Goal: Task Accomplishment & Management: Manage account settings

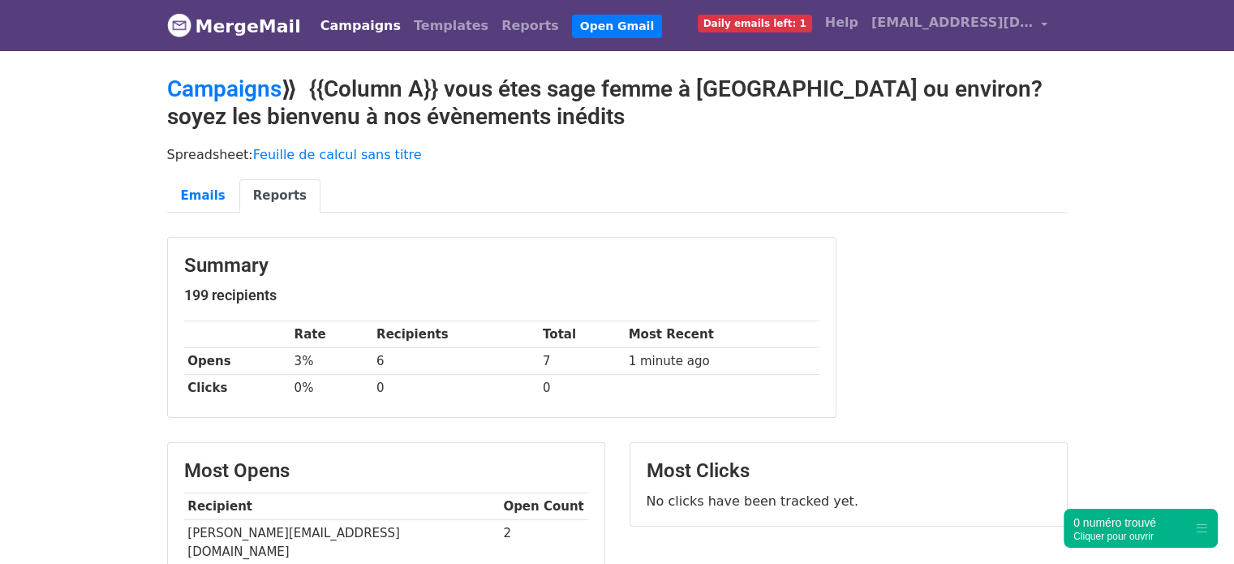
click at [344, 29] on link "Campaigns" at bounding box center [360, 26] width 93 height 32
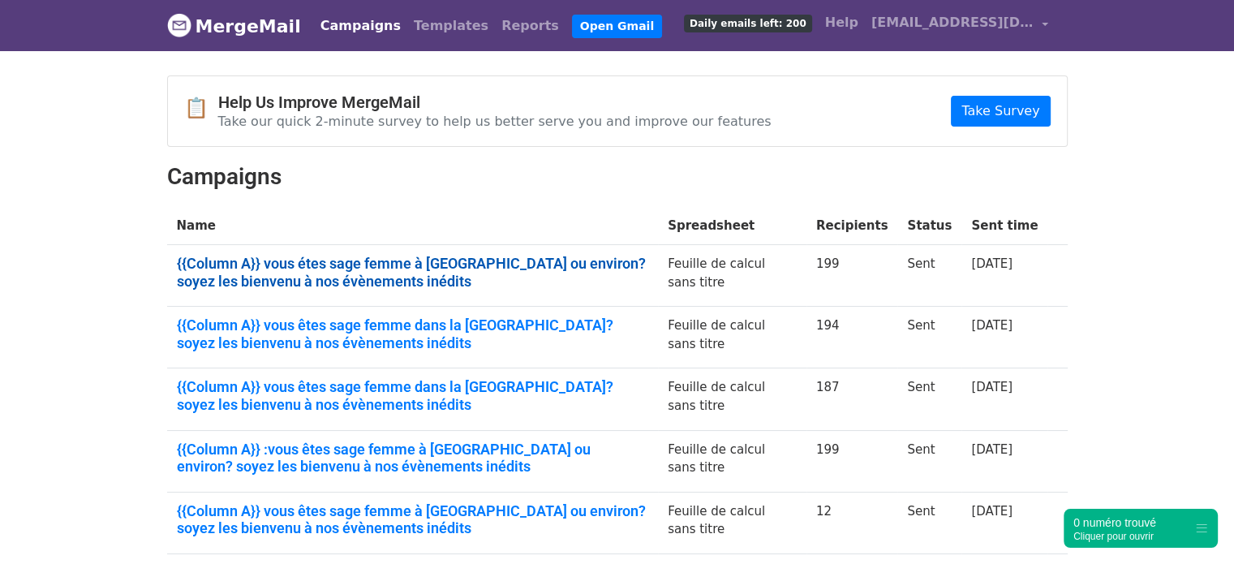
click at [328, 265] on link "{{Column A}} vous étes sage femme à [GEOGRAPHIC_DATA] ou environ? soyez les bie…" at bounding box center [413, 272] width 472 height 35
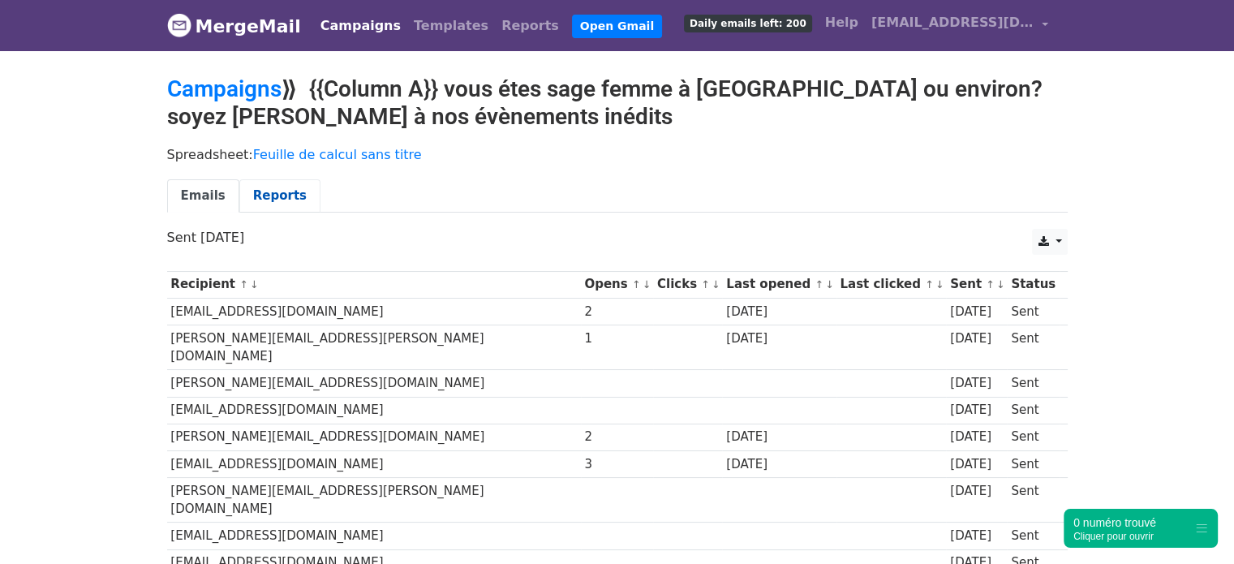
click at [275, 196] on link "Reports" at bounding box center [279, 195] width 81 height 33
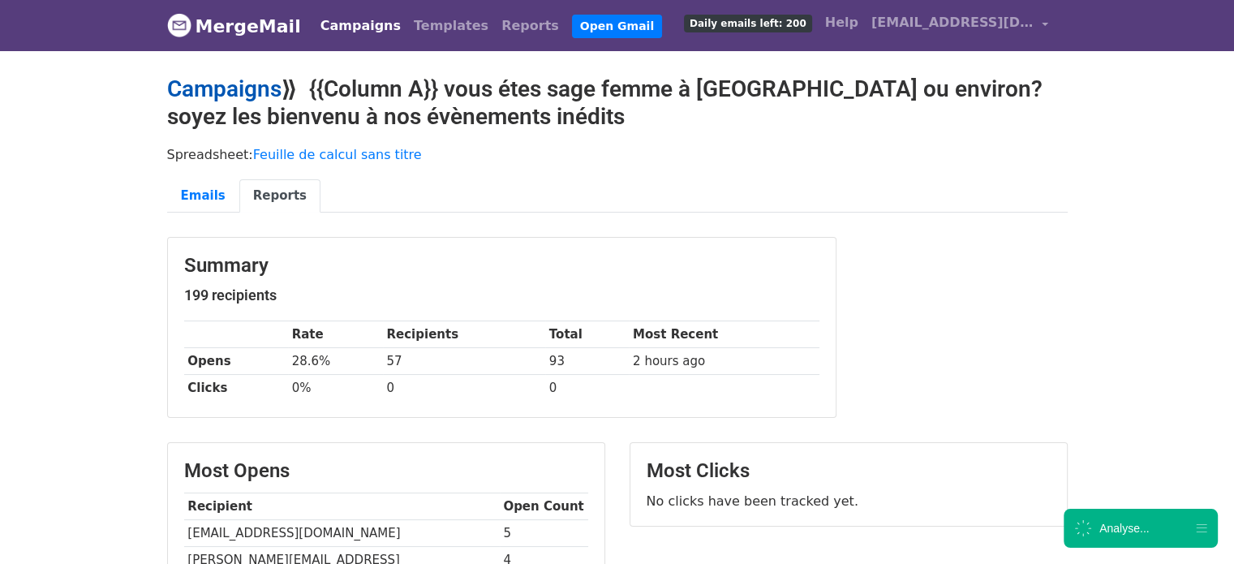
click at [247, 84] on link "Campaigns" at bounding box center [224, 88] width 114 height 27
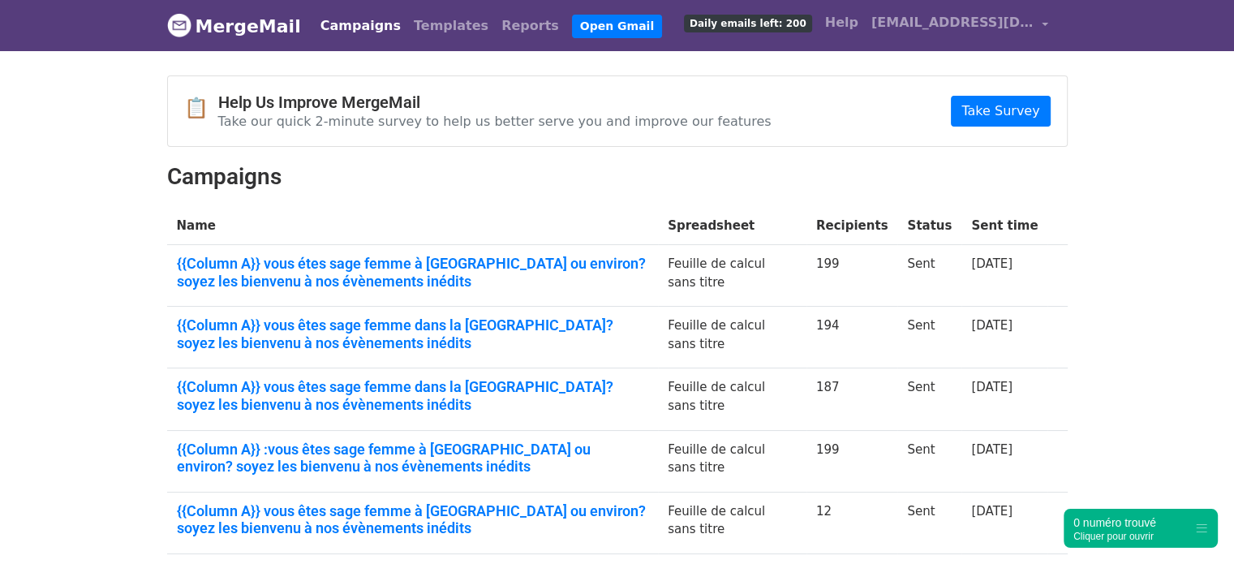
click at [256, 325] on link "{{Column A}} vous êtes sage femme dans la [GEOGRAPHIC_DATA]? soyez les bienvenu…" at bounding box center [413, 333] width 472 height 35
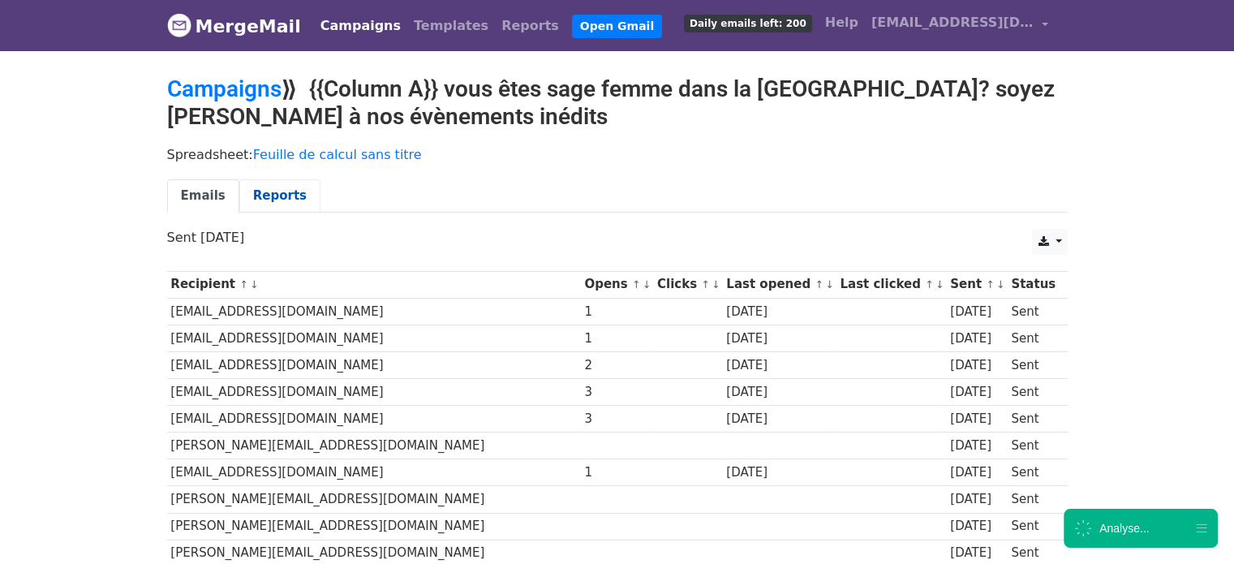
click at [269, 196] on link "Reports" at bounding box center [279, 195] width 81 height 33
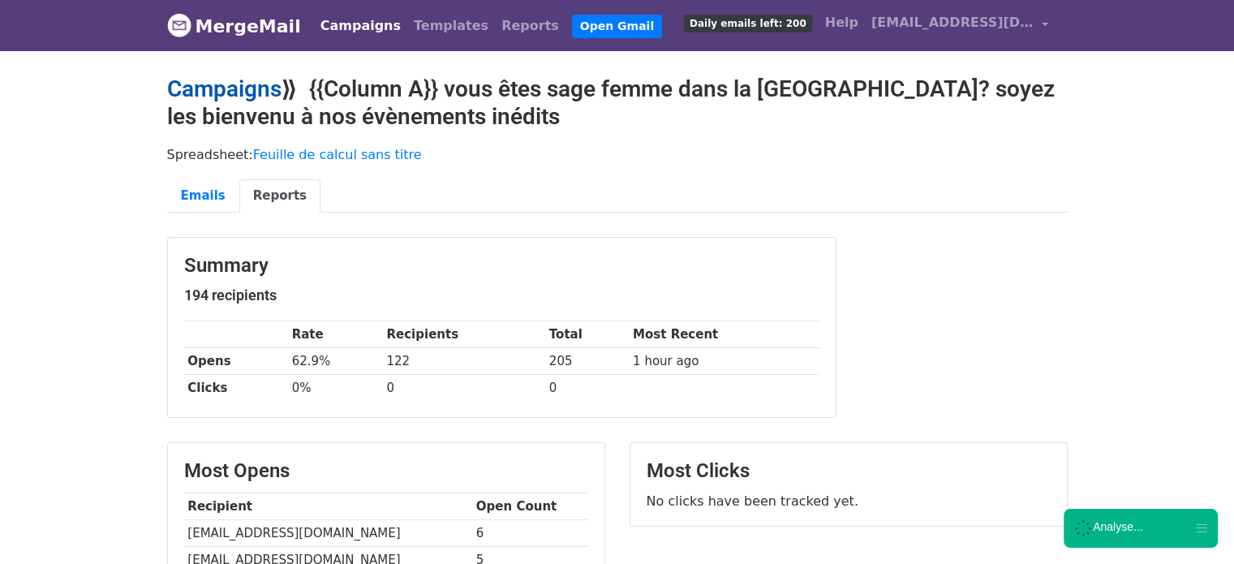
click at [252, 96] on link "Campaigns" at bounding box center [224, 88] width 114 height 27
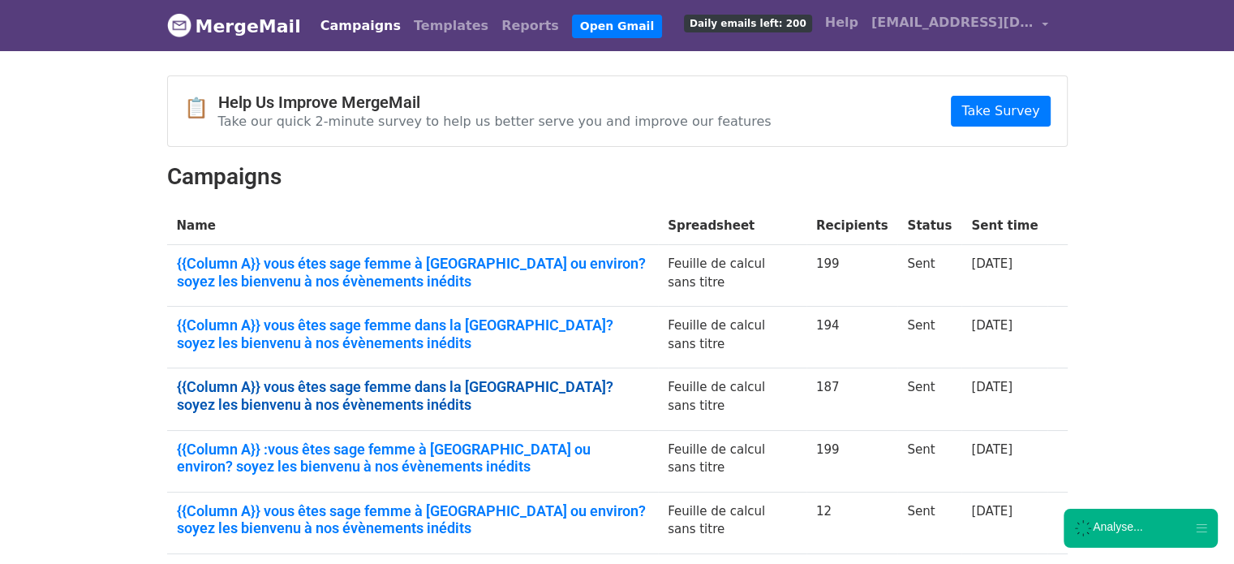
click at [286, 382] on link "{{Column A}} vous êtes sage femme dans la [GEOGRAPHIC_DATA]? soyez les bienvenu…" at bounding box center [413, 395] width 472 height 35
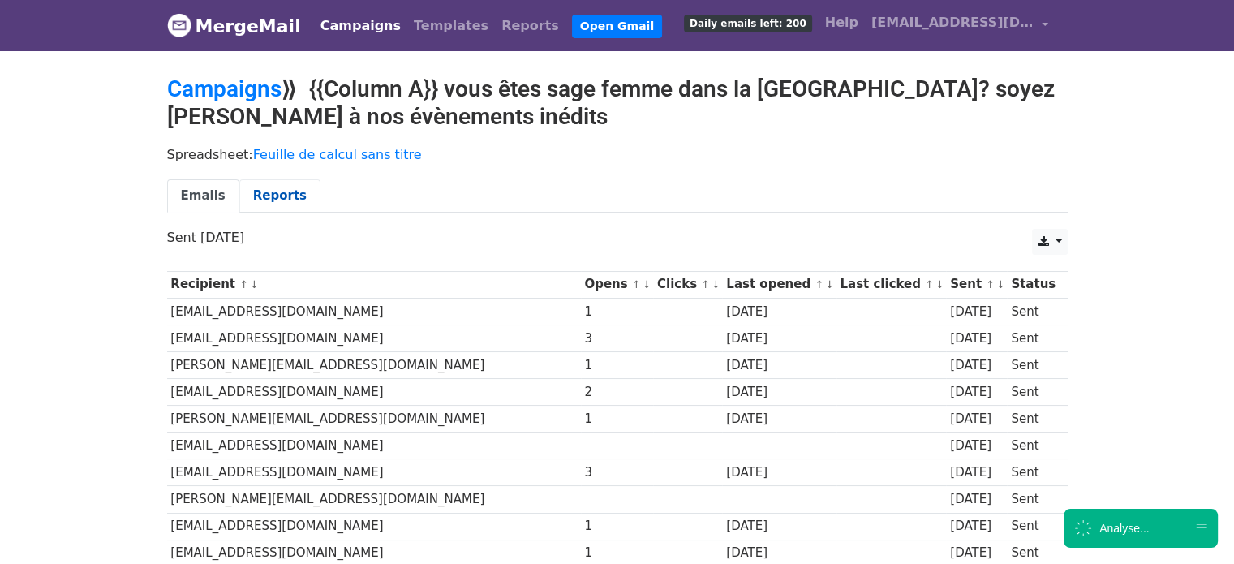
click at [276, 196] on link "Reports" at bounding box center [279, 195] width 81 height 33
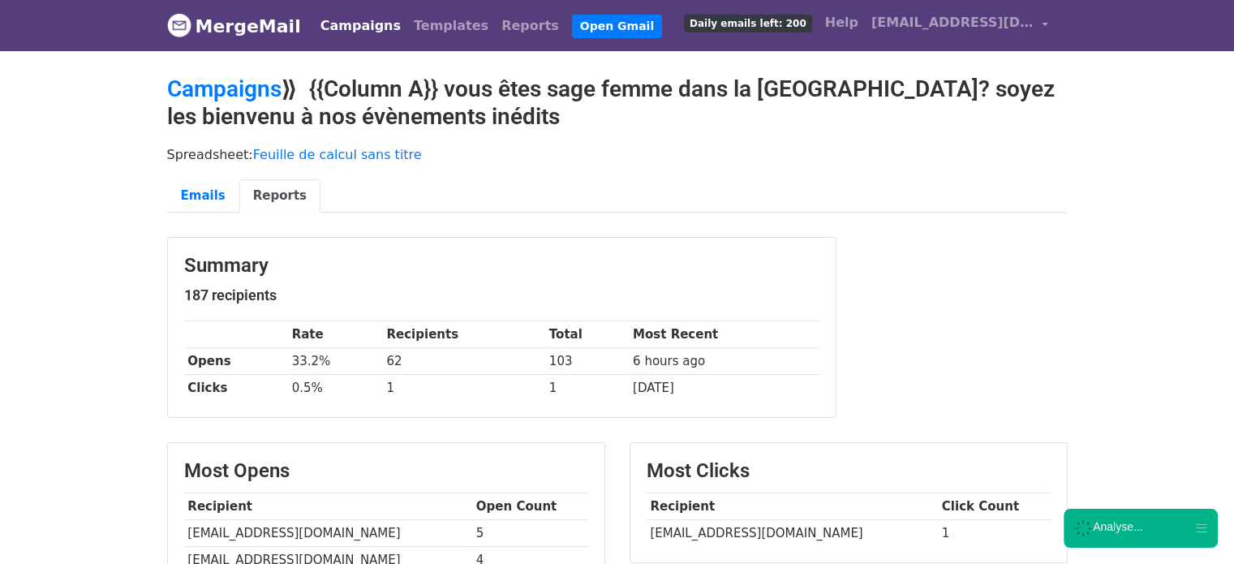
click at [730, 522] on td "[EMAIL_ADDRESS][DOMAIN_NAME]" at bounding box center [792, 533] width 291 height 27
click at [730, 522] on td "lauraloussala@gmail.com" at bounding box center [792, 533] width 291 height 27
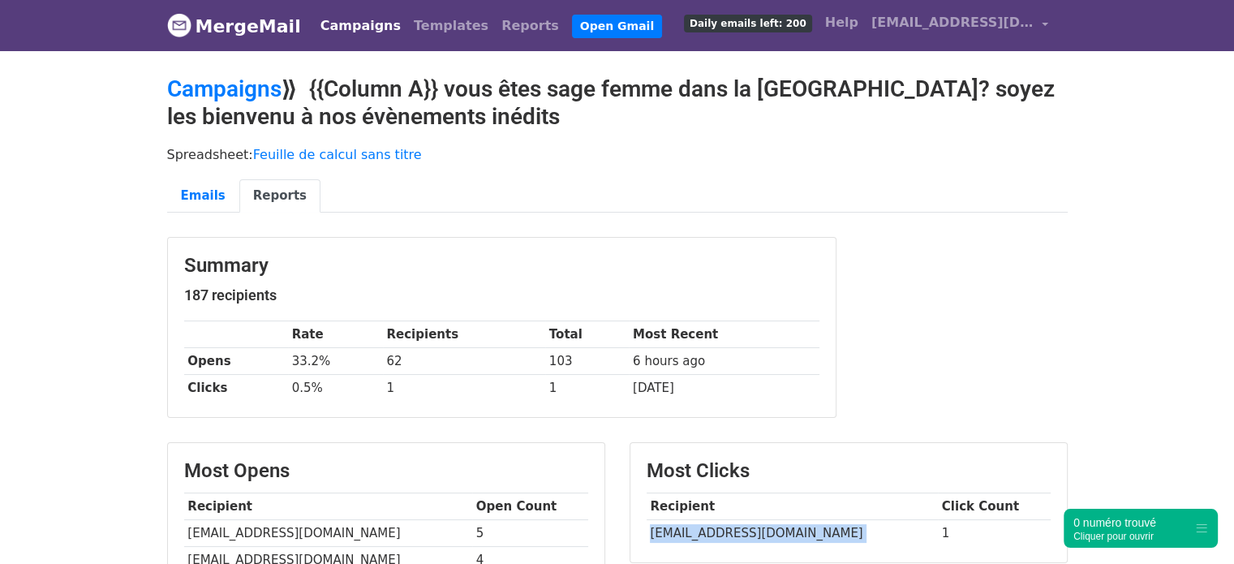
click at [730, 522] on td "lauraloussala@gmail.com" at bounding box center [792, 533] width 291 height 27
copy tr "lauraloussala@gmail.com"
